Goal: Transaction & Acquisition: Book appointment/travel/reservation

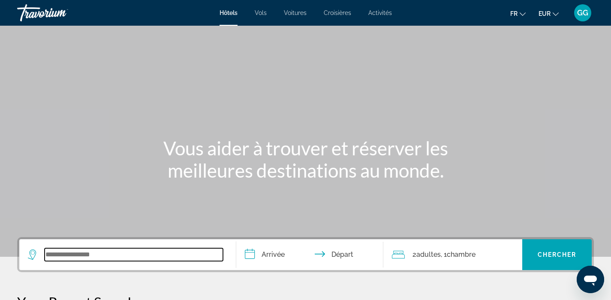
click at [105, 255] on input "Search widget" at bounding box center [134, 254] width 178 height 13
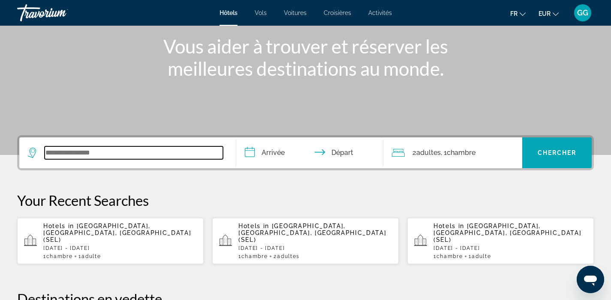
scroll to position [209, 0]
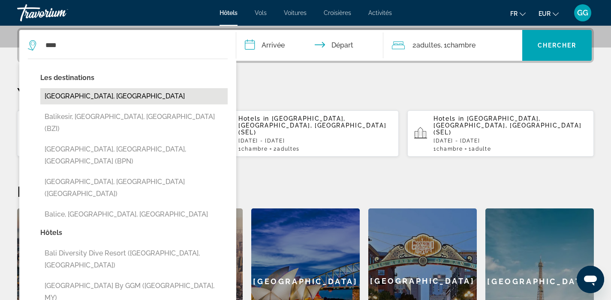
click at [171, 103] on button "Bali Island, Indonesia" at bounding box center [133, 96] width 187 height 16
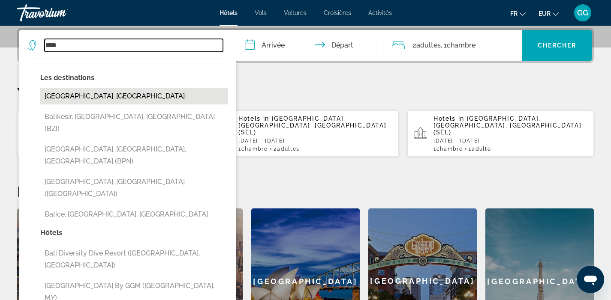
type input "**********"
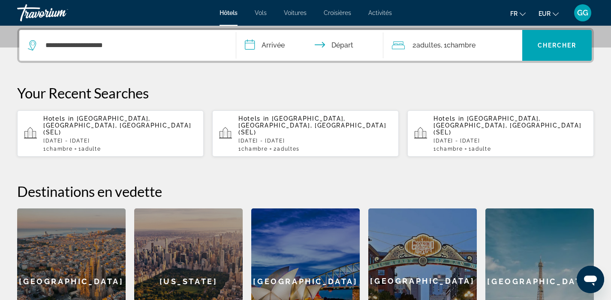
click at [281, 45] on input "**********" at bounding box center [311, 46] width 151 height 33
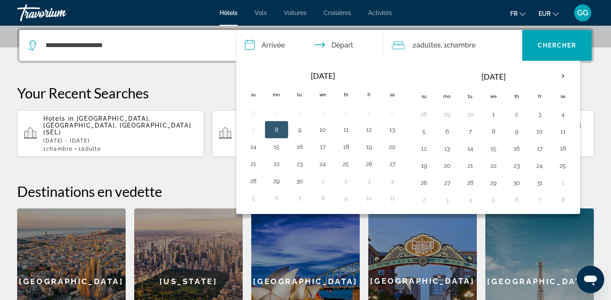
click at [278, 130] on button "8" at bounding box center [276, 130] width 14 height 12
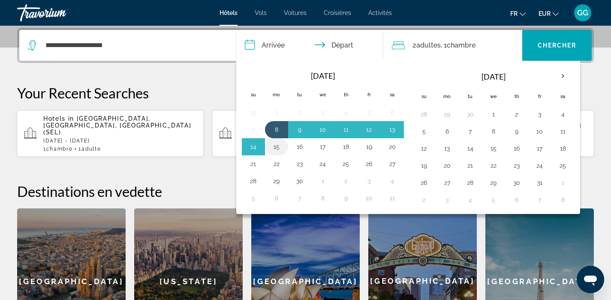
click at [280, 151] on button "15" at bounding box center [276, 147] width 14 height 12
type input "**********"
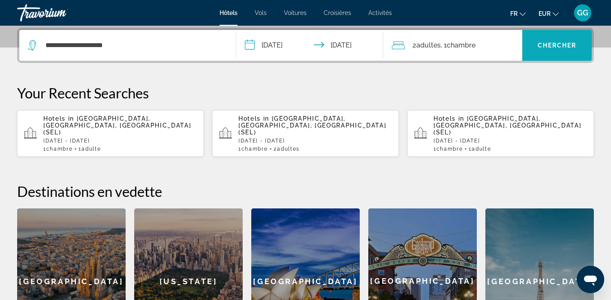
click at [549, 53] on span "Search widget" at bounding box center [556, 45] width 69 height 21
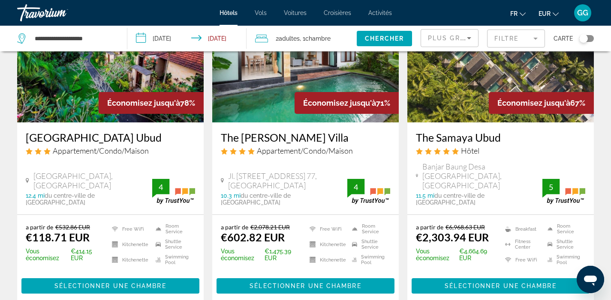
scroll to position [97, 0]
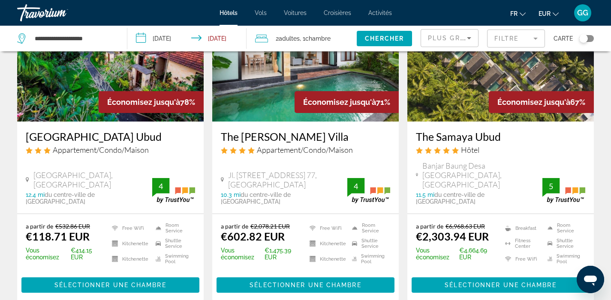
click at [70, 137] on h3 "Villa Mandi Ubud" at bounding box center [110, 136] width 169 height 13
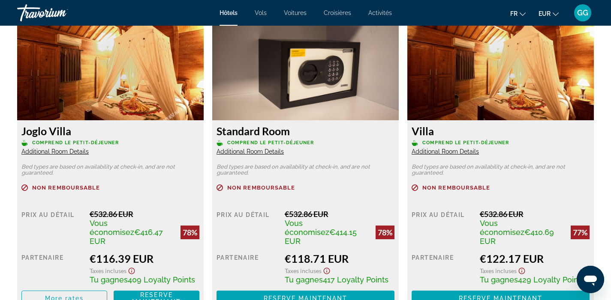
scroll to position [1193, 0]
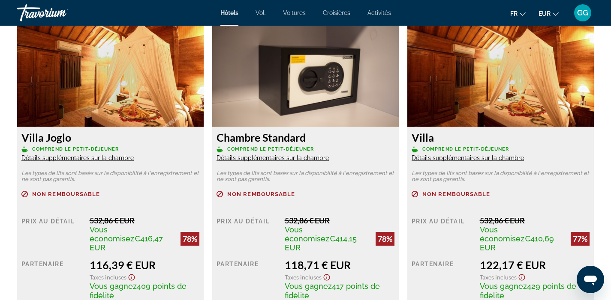
click at [349, 218] on div "532,86 € EUR" at bounding box center [339, 220] width 110 height 9
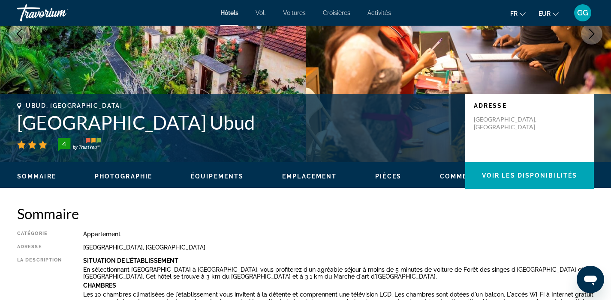
scroll to position [120, 0]
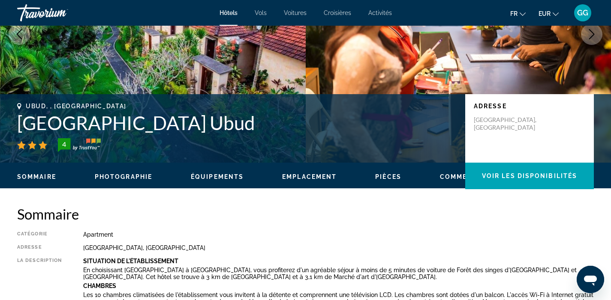
click at [24, 123] on h1 "Villa Mandi Ubud" at bounding box center [236, 123] width 439 height 22
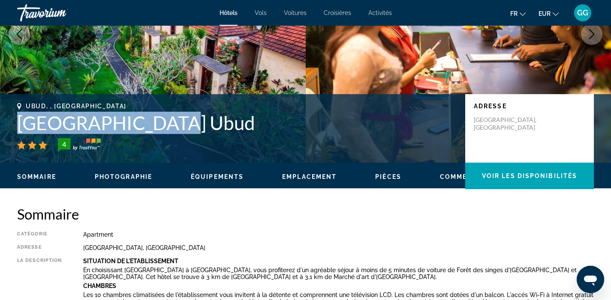
drag, startPoint x: 21, startPoint y: 122, endPoint x: 183, endPoint y: 128, distance: 162.9
click at [183, 128] on h1 "Villa Mandi Ubud" at bounding box center [236, 123] width 439 height 22
copy h1 "Villa Mandi Ubud"
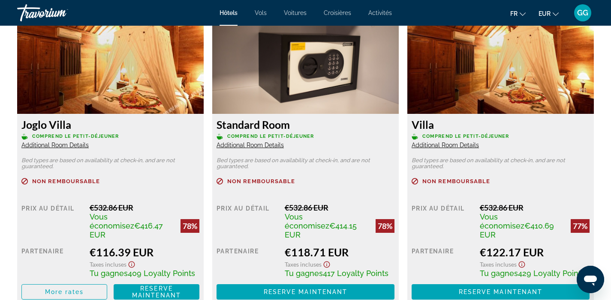
scroll to position [1206, 0]
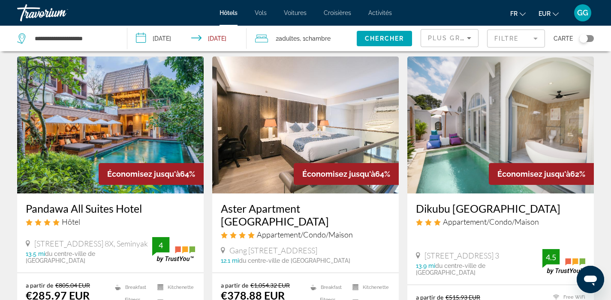
scroll to position [391, 0]
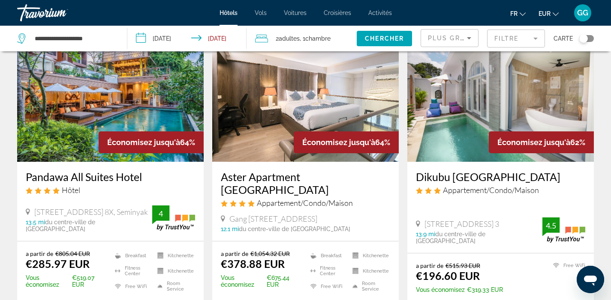
drag, startPoint x: 24, startPoint y: 159, endPoint x: 148, endPoint y: 161, distance: 124.3
click at [148, 162] on div "Pandawa All Suites Hotel Hôtel Jalan Umalas 2 Umalas Klecung No. 8X, Seminyak 1…" at bounding box center [110, 201] width 186 height 79
copy h3 "Pandawa All Suites Hotel"
click at [86, 171] on h3 "Pandawa All Suites Hotel" at bounding box center [110, 177] width 169 height 13
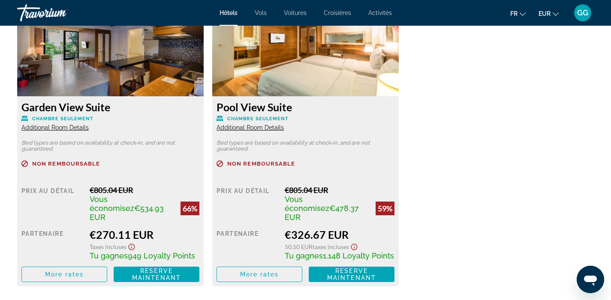
scroll to position [1226, 0]
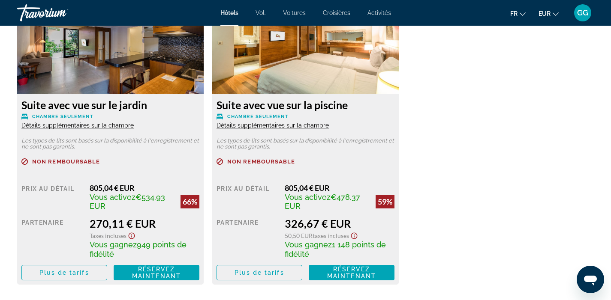
click at [456, 156] on div "Suite avec vue sur le jardin Chambre seulement Détails supplémentaires sur la c…" at bounding box center [305, 140] width 585 height 306
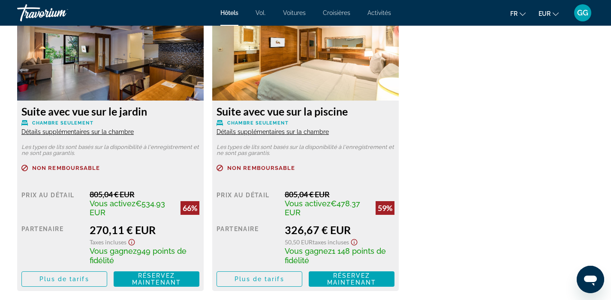
scroll to position [1241, 0]
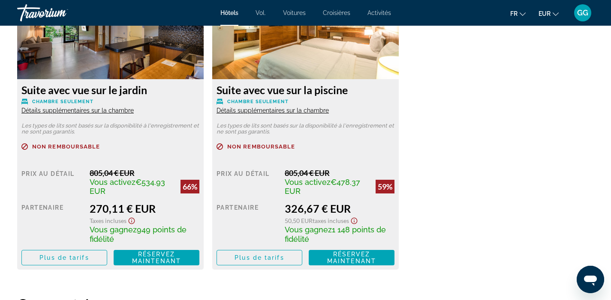
click at [117, 109] on font "Détails supplémentaires sur la chambre" at bounding box center [77, 110] width 112 height 7
drag, startPoint x: 285, startPoint y: 210, endPoint x: 302, endPoint y: 209, distance: 16.8
click at [302, 209] on font "326,67 € EUR" at bounding box center [317, 208] width 66 height 13
copy font "326"
click at [439, 164] on div "Suite avec vue sur le jardin Chambre seulement Détails supplémentaires sur la c…" at bounding box center [305, 125] width 585 height 306
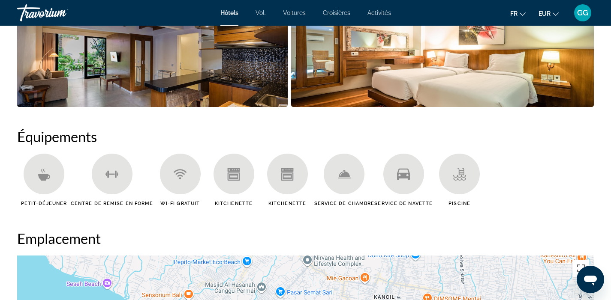
scroll to position [651, 0]
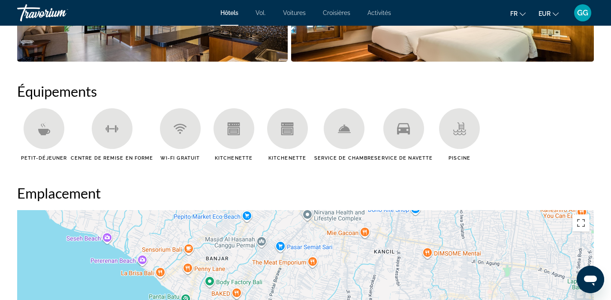
drag, startPoint x: 21, startPoint y: 114, endPoint x: 62, endPoint y: 135, distance: 46.0
click at [62, 135] on div "Petit-déjeuner" at bounding box center [44, 134] width 54 height 53
click at [50, 157] on font "Petit-déjeuner" at bounding box center [44, 159] width 46 height 6
copy font "Petit-déjeuner"
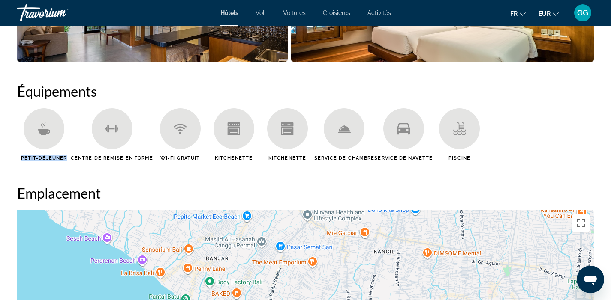
copy font "Petit-déjeuner"
click at [97, 158] on font "Centre de remise en forme" at bounding box center [112, 159] width 83 height 6
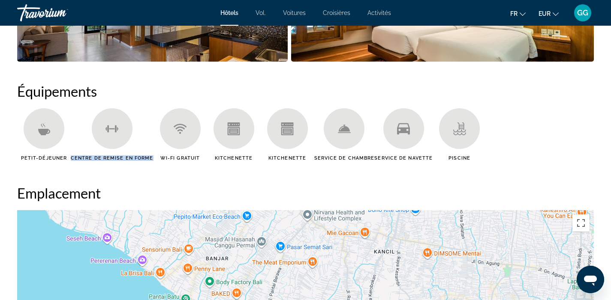
drag, startPoint x: 151, startPoint y: 158, endPoint x: 71, endPoint y: 157, distance: 80.1
click at [71, 157] on font "Centre de remise en forme" at bounding box center [112, 159] width 83 height 6
copy font "Centre de remise en forme"
click at [188, 157] on font "Wi-Fi gratuit" at bounding box center [179, 159] width 39 height 6
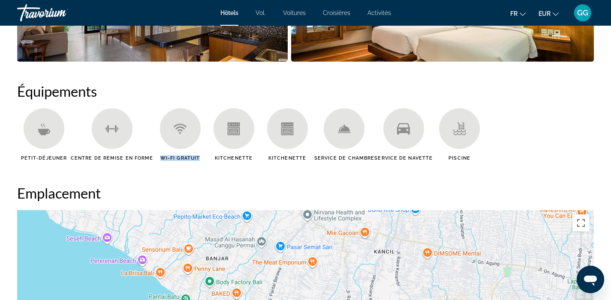
copy ul "Wi-Fi gratuit"
click at [240, 156] on font "Kitchenette" at bounding box center [234, 159] width 38 height 6
copy font "Kitchenette"
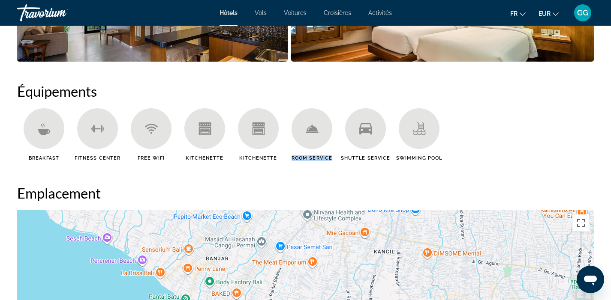
drag, startPoint x: 290, startPoint y: 159, endPoint x: 333, endPoint y: 156, distance: 42.9
click at [333, 156] on div "Room Service" at bounding box center [312, 134] width 54 height 53
copy span "Room Service"
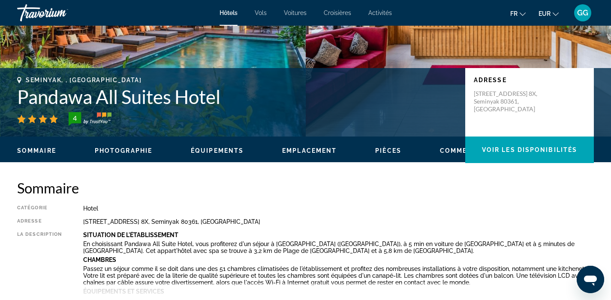
scroll to position [146, 0]
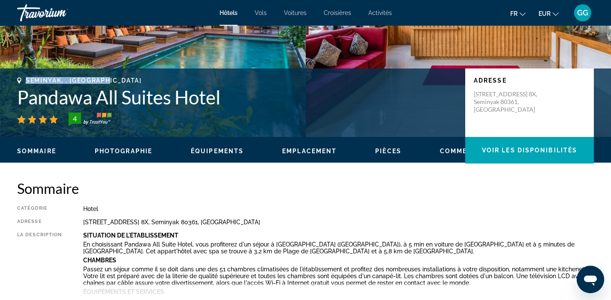
drag, startPoint x: 26, startPoint y: 81, endPoint x: 109, endPoint y: 81, distance: 83.1
click at [109, 81] on span "Seminyak, , Indonesia" at bounding box center [84, 80] width 116 height 7
copy span "Seminyak, , Indonesia"
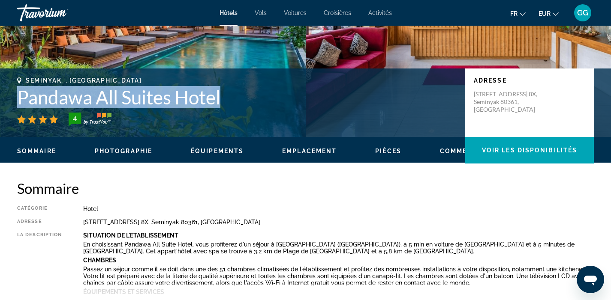
drag, startPoint x: 19, startPoint y: 98, endPoint x: 242, endPoint y: 97, distance: 223.2
click at [242, 97] on h1 "Pandawa All Suites Hotel" at bounding box center [236, 97] width 439 height 22
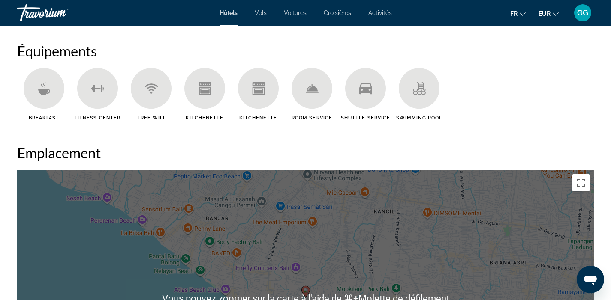
scroll to position [625, 0]
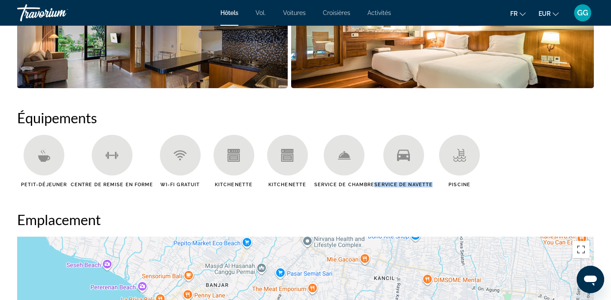
drag, startPoint x: 430, startPoint y: 186, endPoint x: 372, endPoint y: 183, distance: 57.5
click at [372, 183] on ul "Petit-déjeuner Centre de remise en forme Wi-Fi gratuit Kitchenette Kitchenette …" at bounding box center [305, 164] width 576 height 59
